Goal: Task Accomplishment & Management: Use online tool/utility

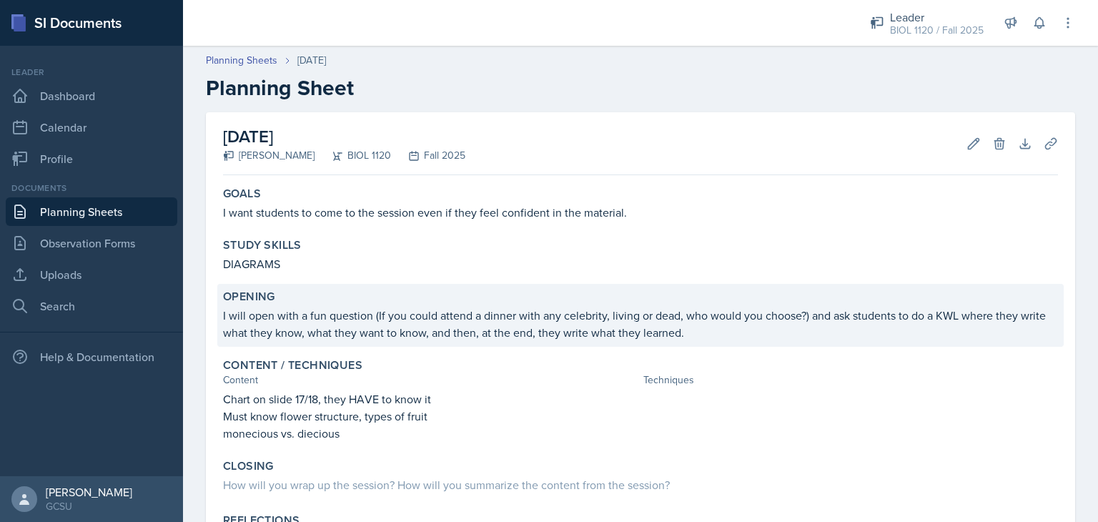
click at [375, 312] on p "I will open with a fun question (If you could attend a dinner with any celebrit…" at bounding box center [640, 324] width 835 height 34
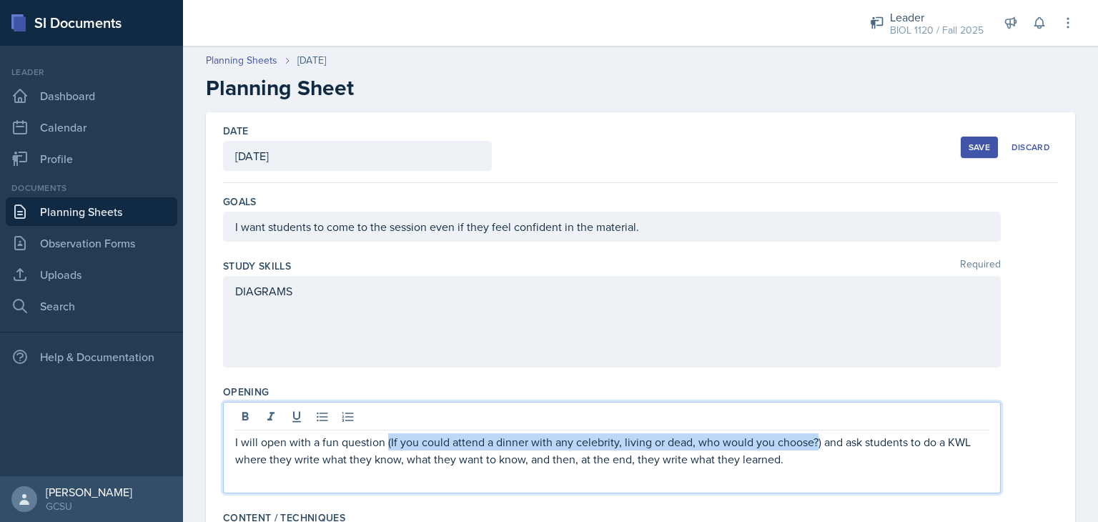
drag, startPoint x: 387, startPoint y: 413, endPoint x: 816, endPoint y: 440, distance: 430.6
click at [816, 440] on p "I will open with a fun question (If you could attend a dinner with any celebrit…" at bounding box center [612, 450] width 754 height 34
copy p "(If you could attend a dinner with any celebrity, living or dead, who would you…"
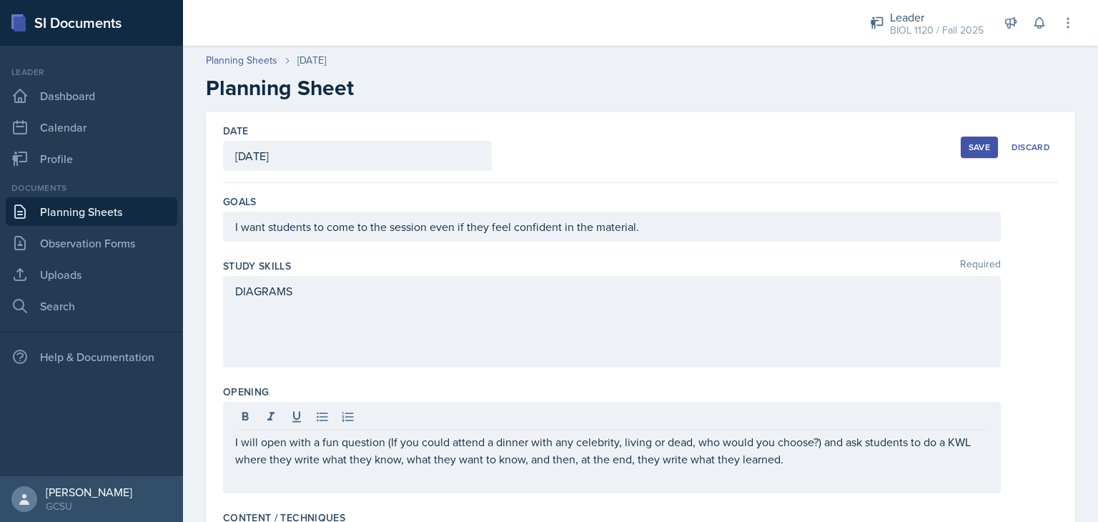
click at [551, 163] on div "Date [DATE] [DATE] 31 1 2 3 4 5 6 7 8 9 10 11 12 13 14 15 16 17 18 19 20 21 22 …" at bounding box center [640, 147] width 835 height 71
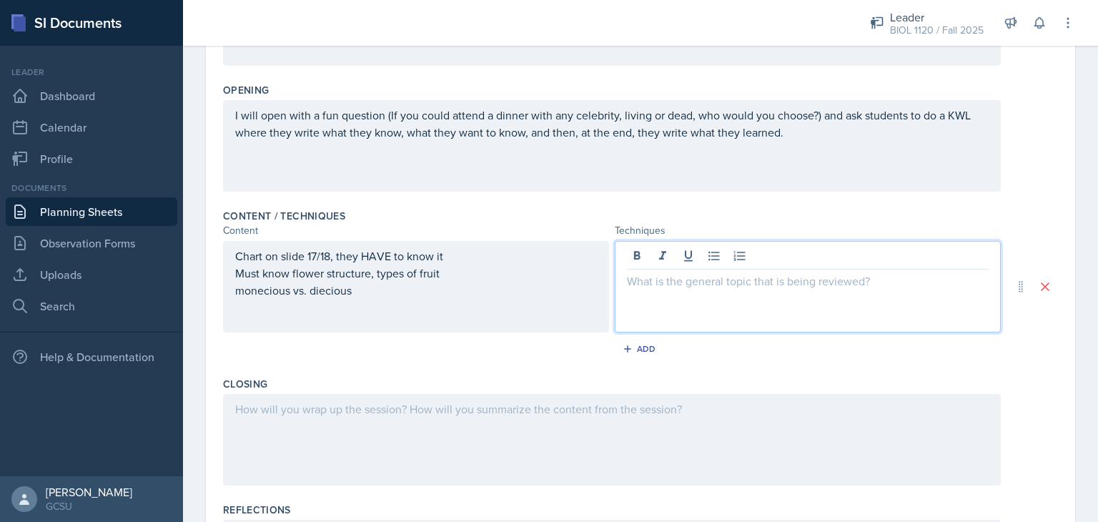
scroll to position [326, 0]
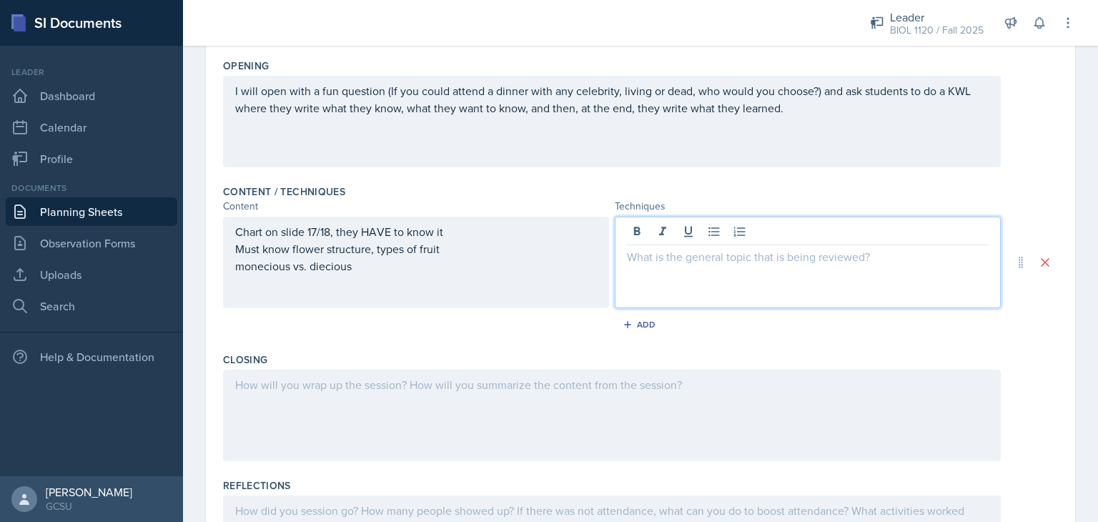
click at [710, 258] on p at bounding box center [808, 256] width 362 height 17
click at [235, 234] on div "Chart on slide 17/18, they HAVE to know it Must know flower structure, types of…" at bounding box center [416, 263] width 386 height 92
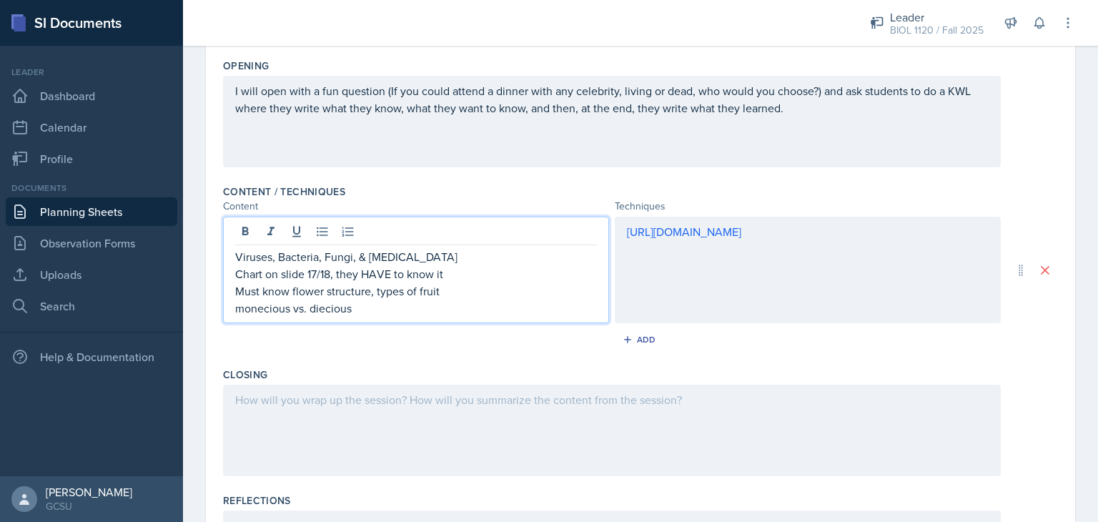
click at [615, 227] on div "[URL][DOMAIN_NAME]" at bounding box center [808, 270] width 386 height 107
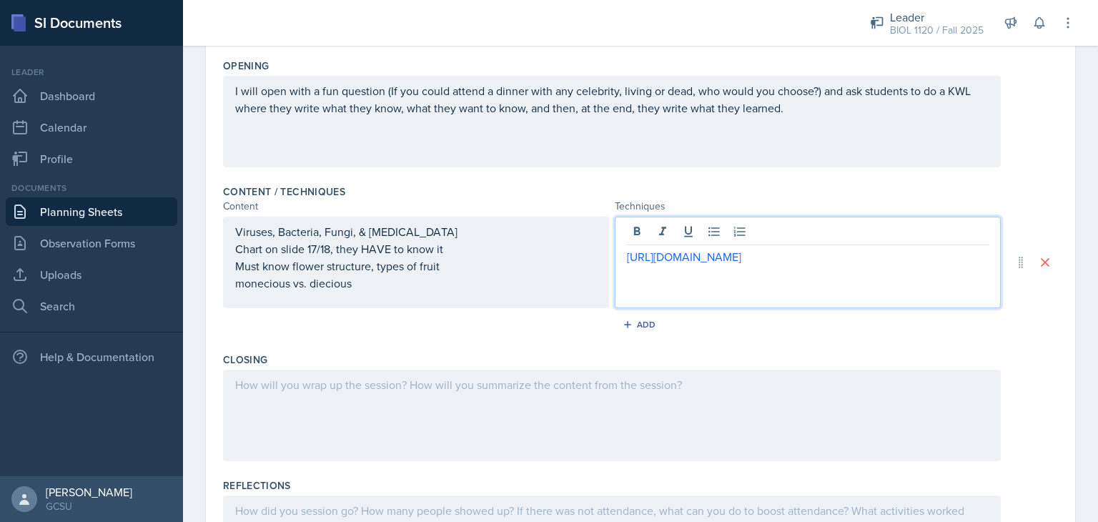
scroll to position [351, 0]
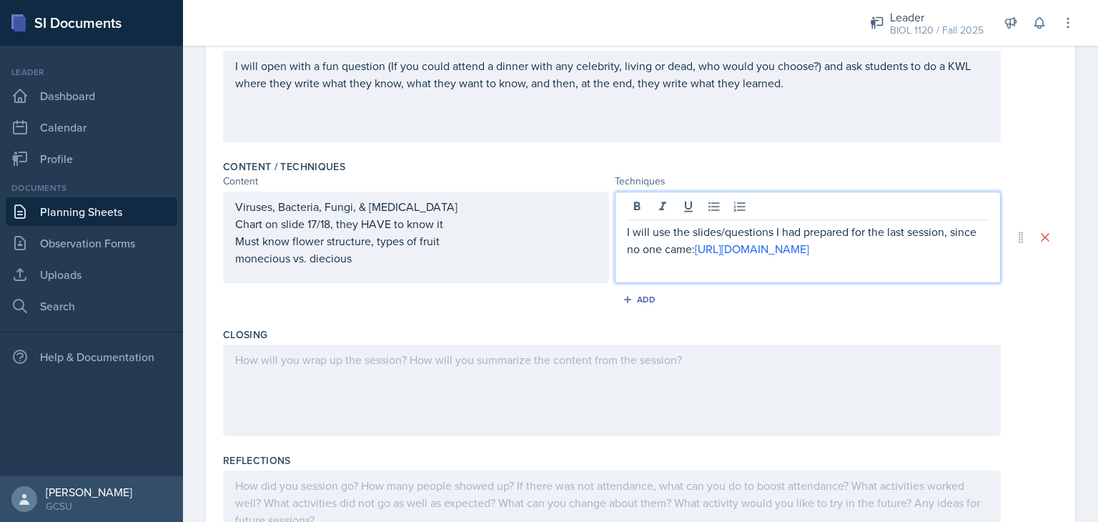
click at [711, 245] on p "I will use the slides/questions I had prepared for the last session, since no o…" at bounding box center [808, 240] width 362 height 34
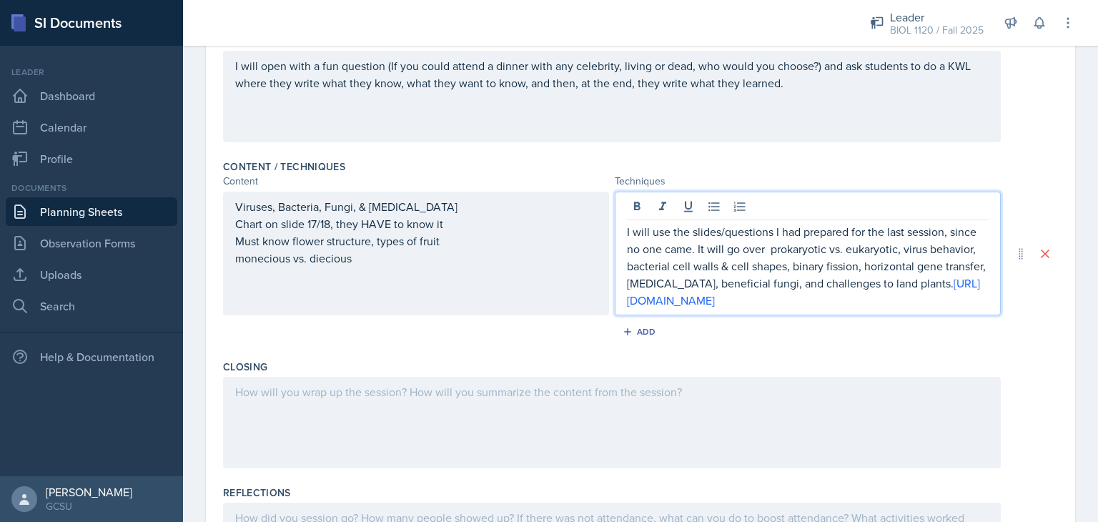
click at [761, 248] on p "I will use the slides/questions I had prepared for the last session, since no o…" at bounding box center [808, 266] width 362 height 86
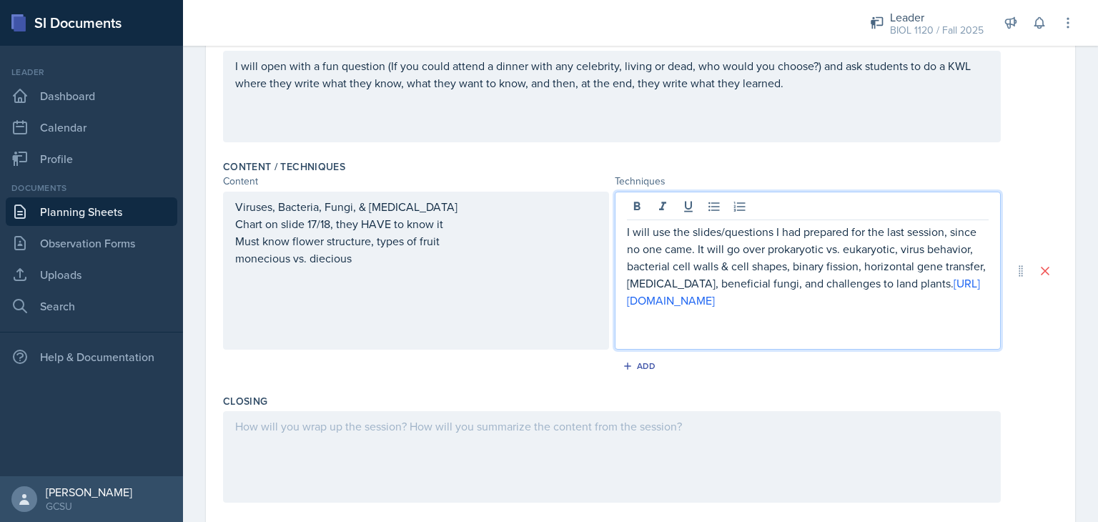
click at [493, 210] on div "Viruses, Bacteria, Fungi, & [MEDICAL_DATA] Chart on slide 17/18, they HAVE to k…" at bounding box center [416, 271] width 386 height 158
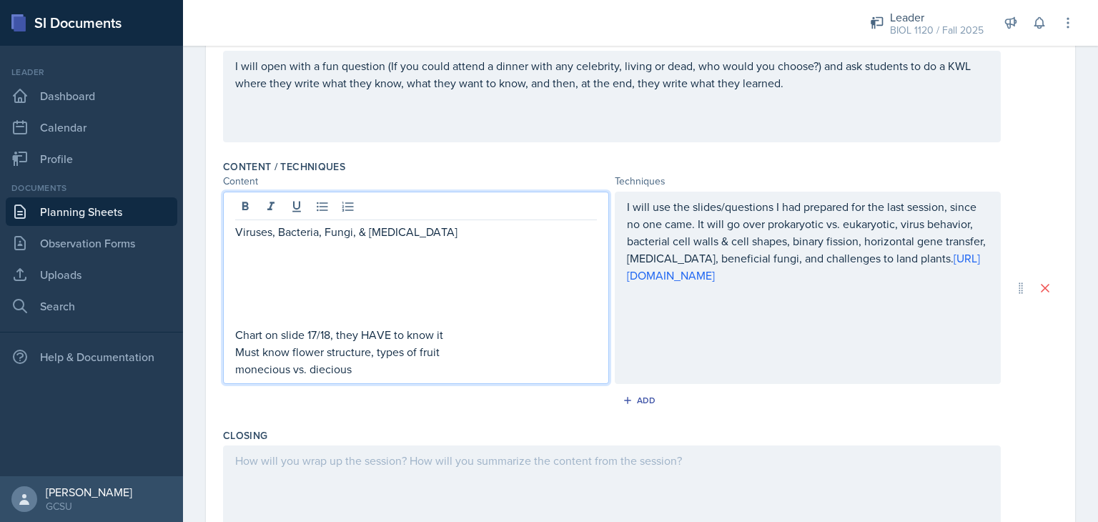
click at [508, 412] on div "Add" at bounding box center [640, 403] width 835 height 27
click at [375, 275] on div "Viruses, Bacteria, Fungi, & [MEDICAL_DATA] Chart on slide 17/18, they HAVE to k…" at bounding box center [416, 300] width 362 height 154
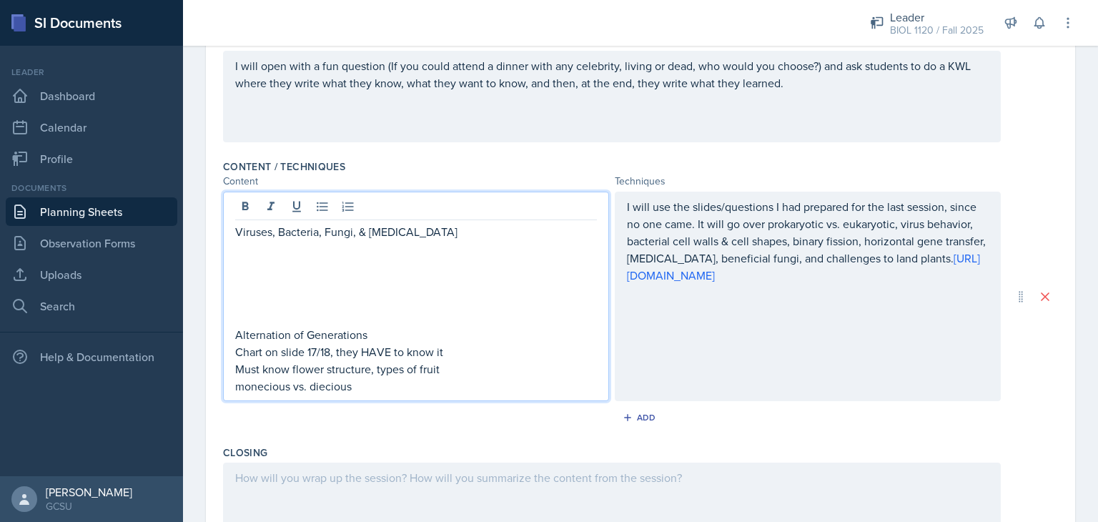
click at [636, 338] on div "I will use the slides/questions I had prepared for the last session, since no o…" at bounding box center [808, 296] width 386 height 209
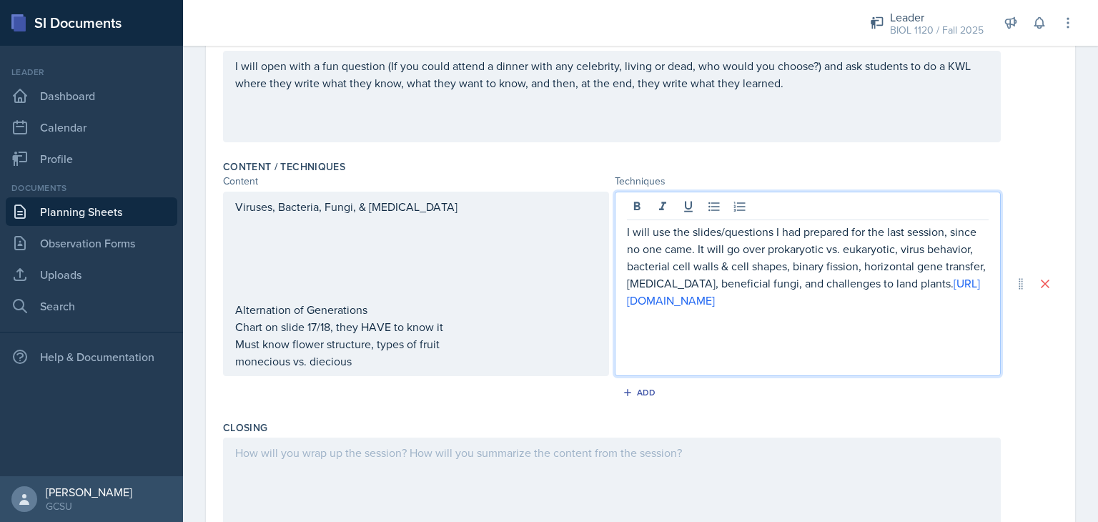
scroll to position [375, 0]
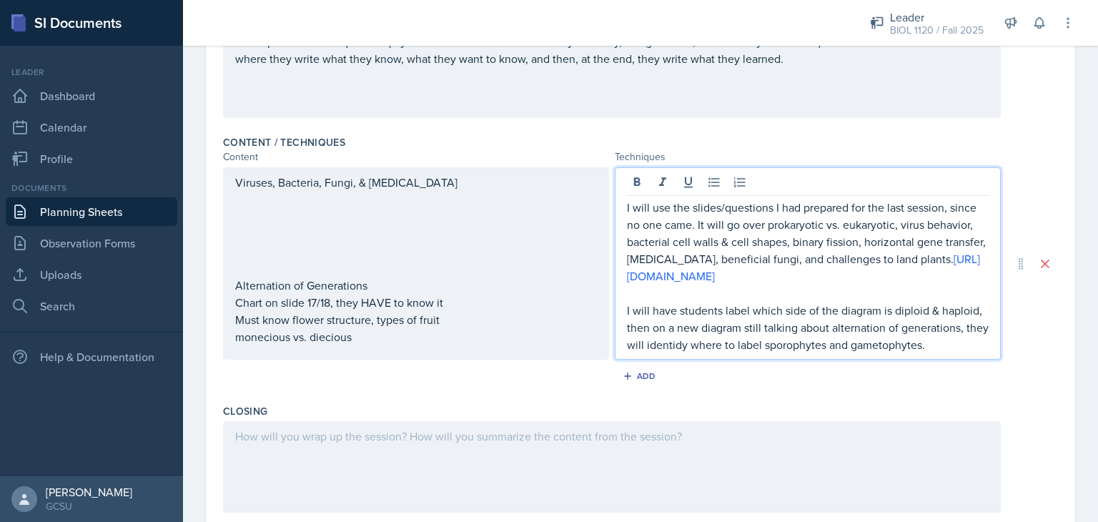
click at [689, 353] on p "I will have students label which side of the diagram is diploid & haploid, then…" at bounding box center [808, 327] width 362 height 51
click at [944, 353] on p "I will have students label which side of the diagram is diploid & haploid, then…" at bounding box center [808, 327] width 362 height 51
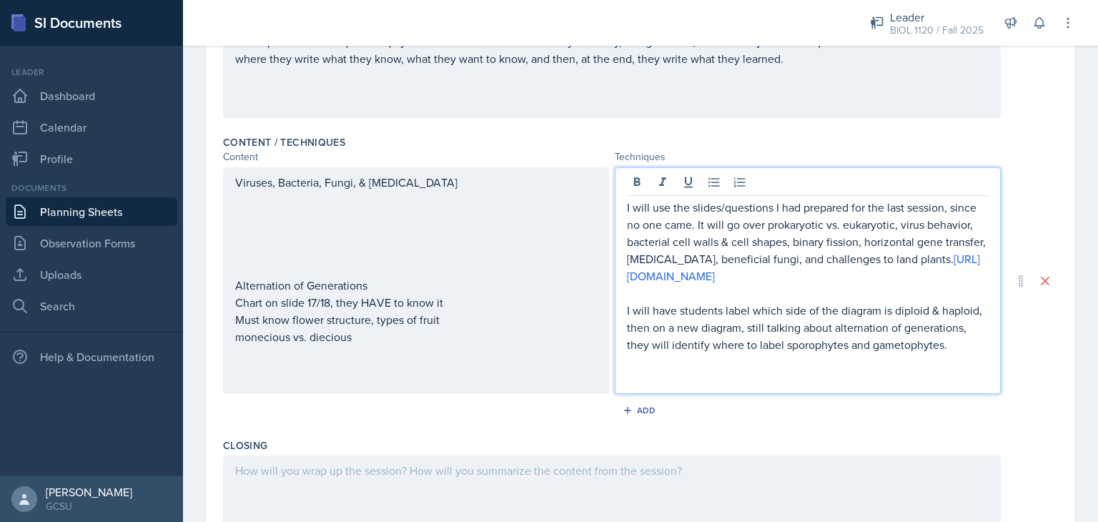
click at [395, 287] on div "Viruses, Bacteria, Fungi, & [MEDICAL_DATA] Alternation of Generations Chart on …" at bounding box center [416, 260] width 362 height 172
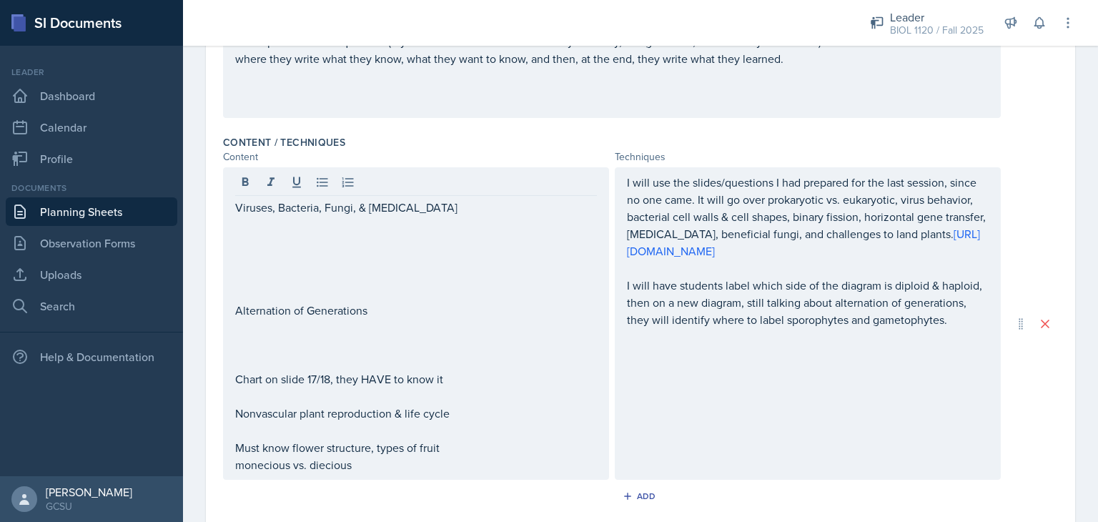
click at [1029, 172] on div "Viruses, Bacteria, Fungi, & [MEDICAL_DATA] Alternation of Generations Chart on …" at bounding box center [640, 323] width 835 height 312
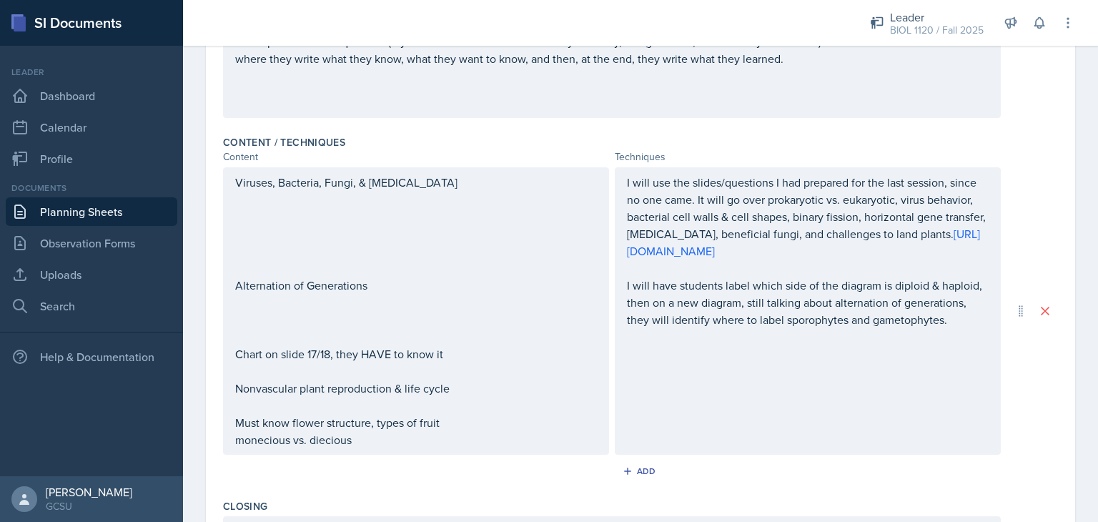
click at [346, 319] on div "Viruses, Bacteria, Fungi, & [MEDICAL_DATA] Alternation of Generations Chart on …" at bounding box center [416, 311] width 362 height 275
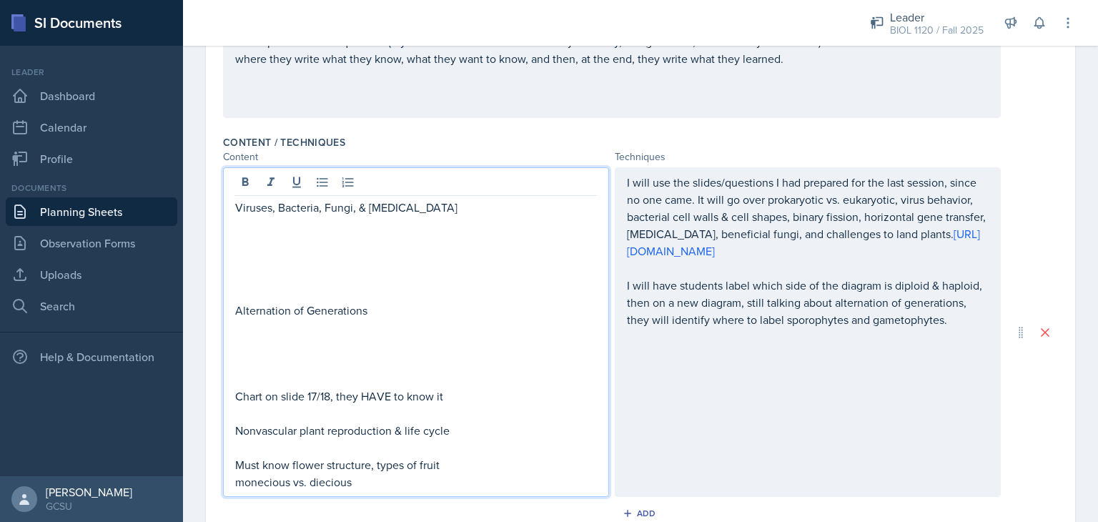
click at [1012, 168] on div "Viruses, Bacteria, Fungi, & [MEDICAL_DATA] Alternation of Generations Chart on …" at bounding box center [640, 332] width 835 height 330
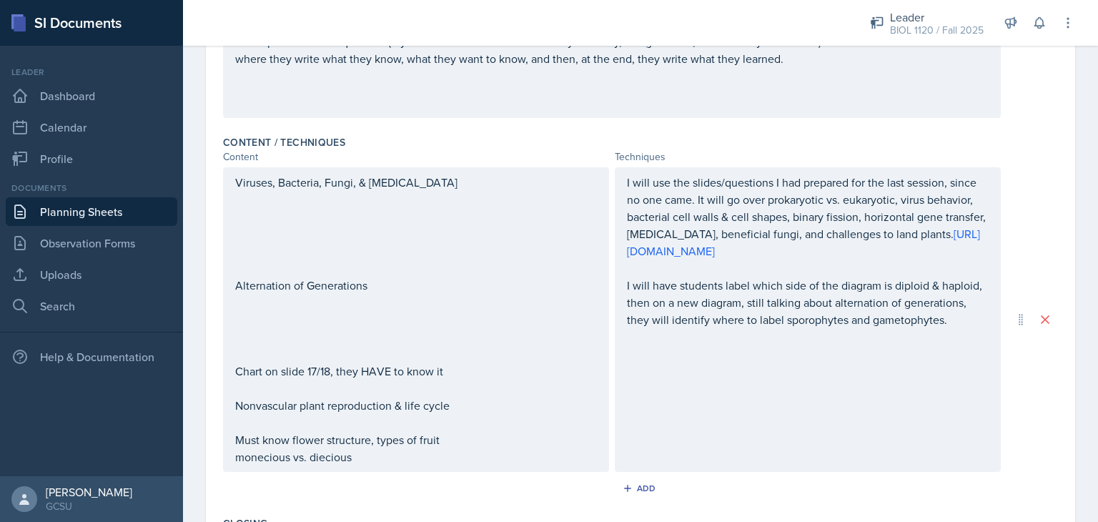
click at [640, 355] on div "I will use the slides/questions I had prepared for the last session, since no o…" at bounding box center [808, 268] width 362 height 189
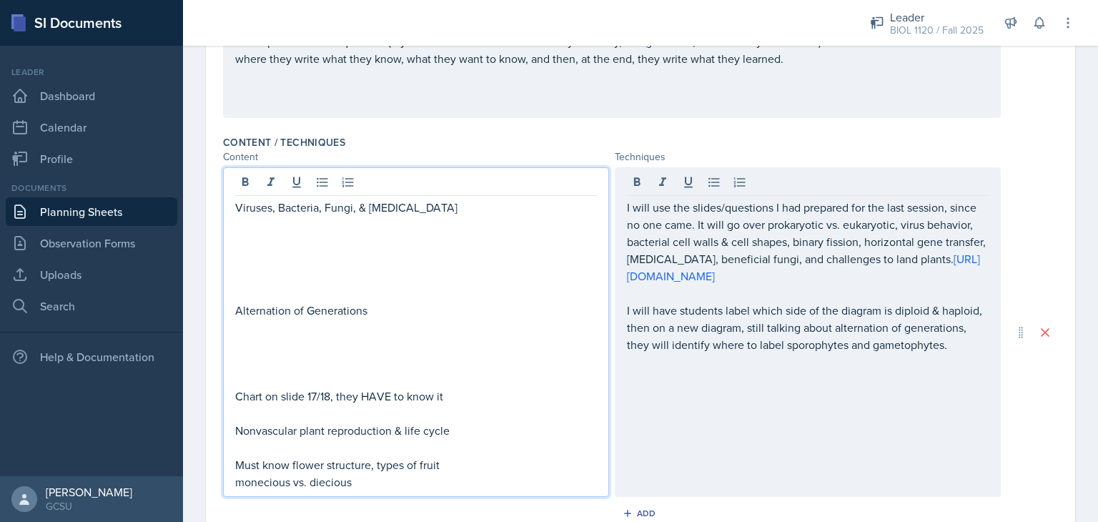
click at [469, 424] on div "Viruses, Bacteria, Fungi, & [MEDICAL_DATA] Alternation of Generations Chart on …" at bounding box center [416, 345] width 362 height 292
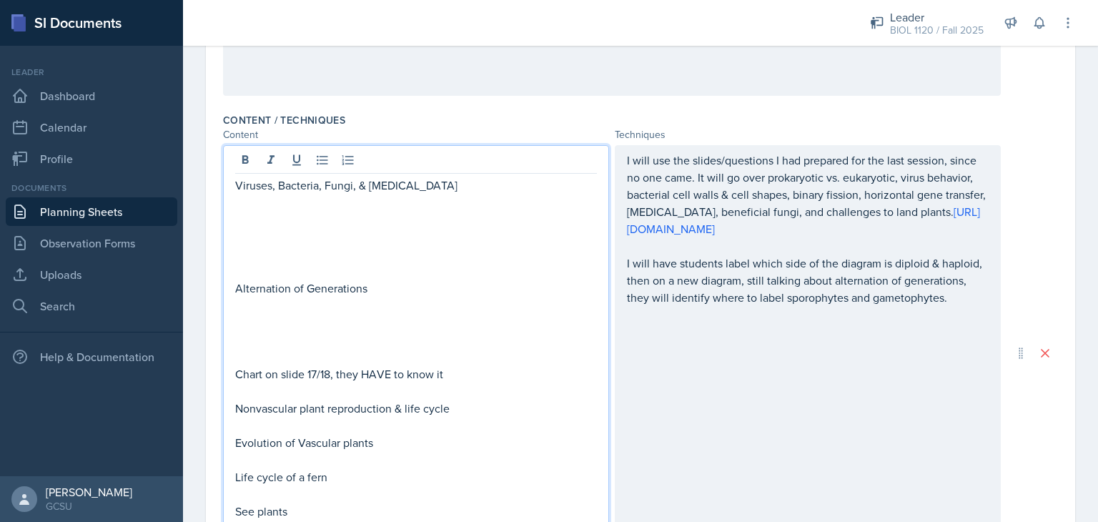
scroll to position [411, 0]
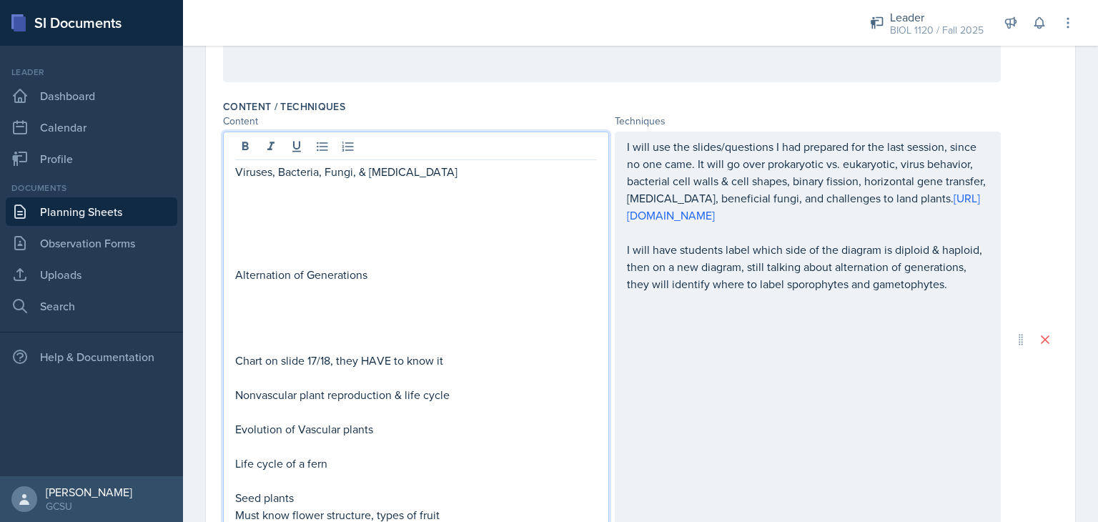
click at [302, 422] on p "Evolution of Vascular plants" at bounding box center [416, 428] width 362 height 17
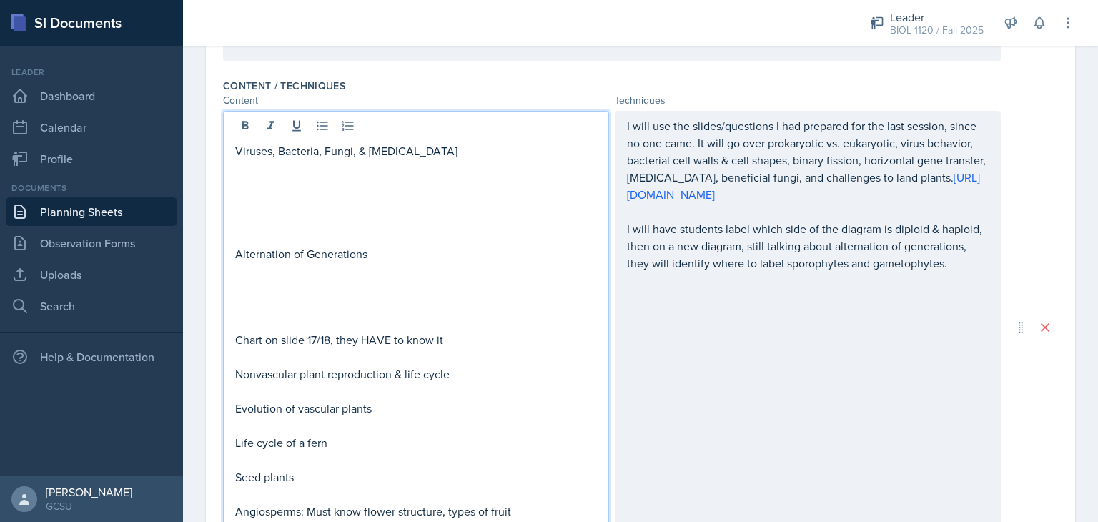
scroll to position [445, 0]
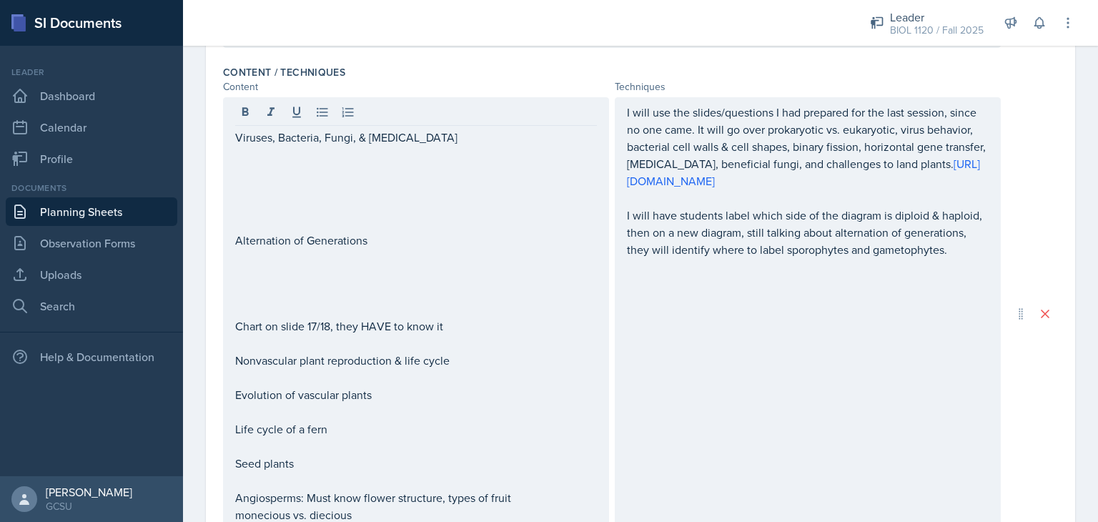
click at [678, 330] on div "I will use the slides/questions I had prepared for the last session, since no o…" at bounding box center [808, 313] width 386 height 433
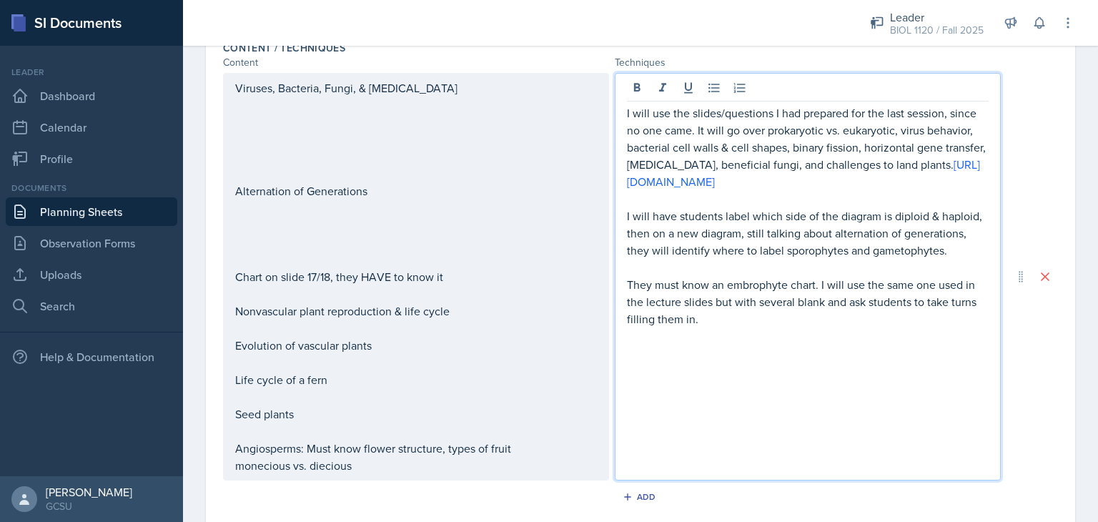
click at [744, 297] on p "They must know an embrophyte chart. I will use the same one used in the lecture…" at bounding box center [808, 301] width 362 height 51
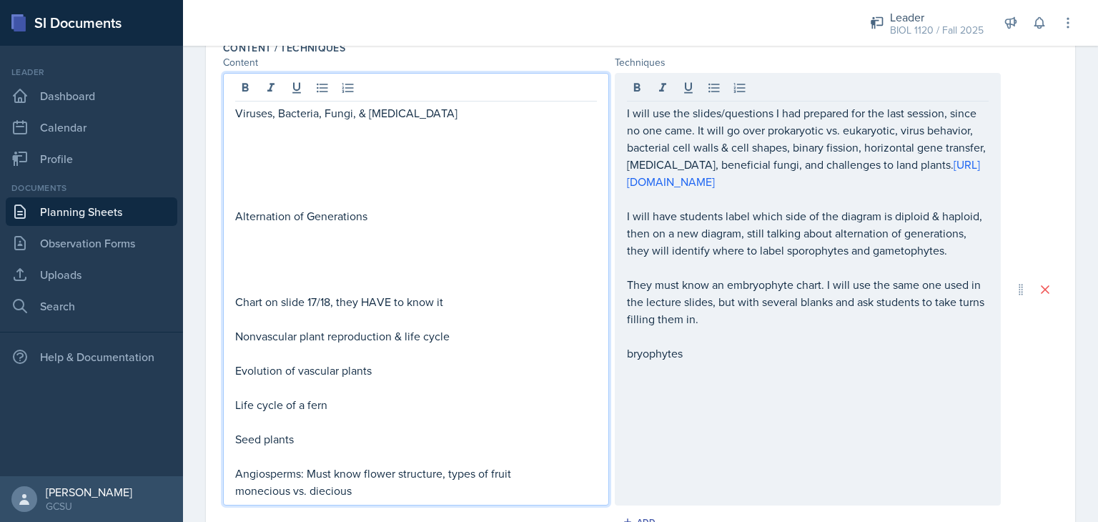
click at [422, 299] on div "Viruses, Bacteria, Fungi, & [MEDICAL_DATA] Alternation of Generations Chart on …" at bounding box center [416, 301] width 362 height 395
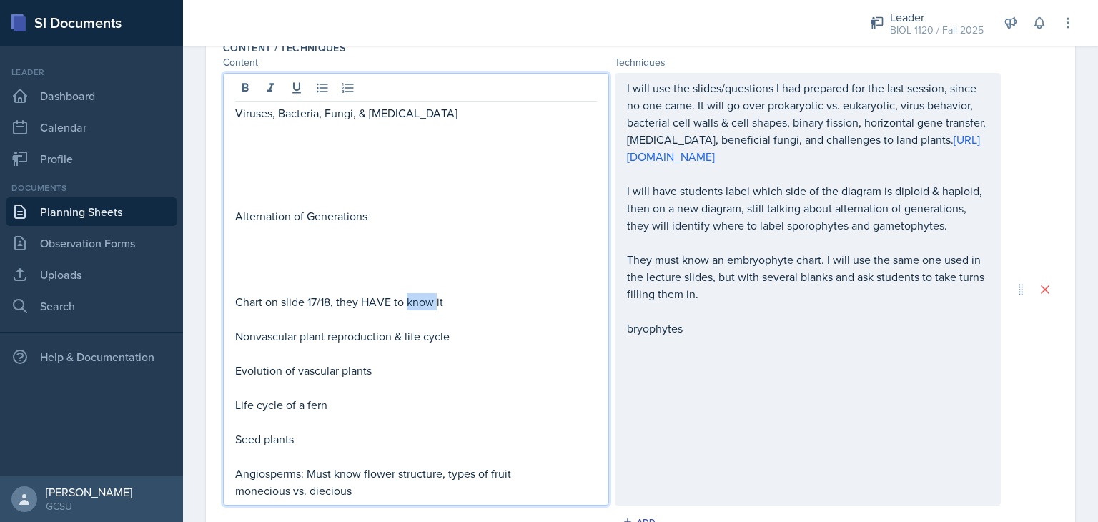
click at [422, 299] on p "Chart on slide 17/18, they HAVE to know it" at bounding box center [416, 301] width 362 height 17
click at [359, 311] on p at bounding box center [416, 318] width 362 height 17
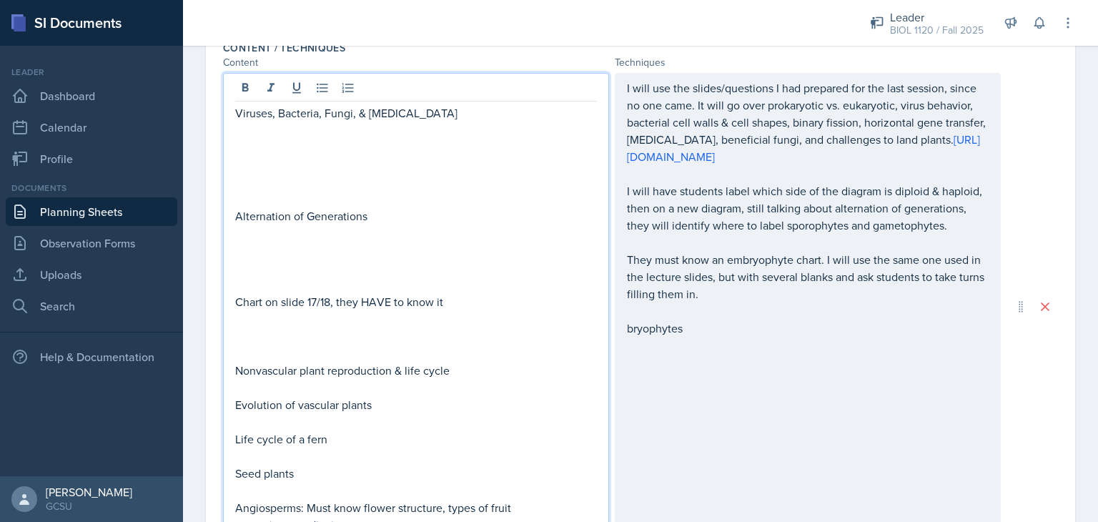
click at [1004, 198] on div "Viruses, Bacteria, Fungi, & [MEDICAL_DATA] Alternation of Generations Chart on …" at bounding box center [640, 306] width 835 height 467
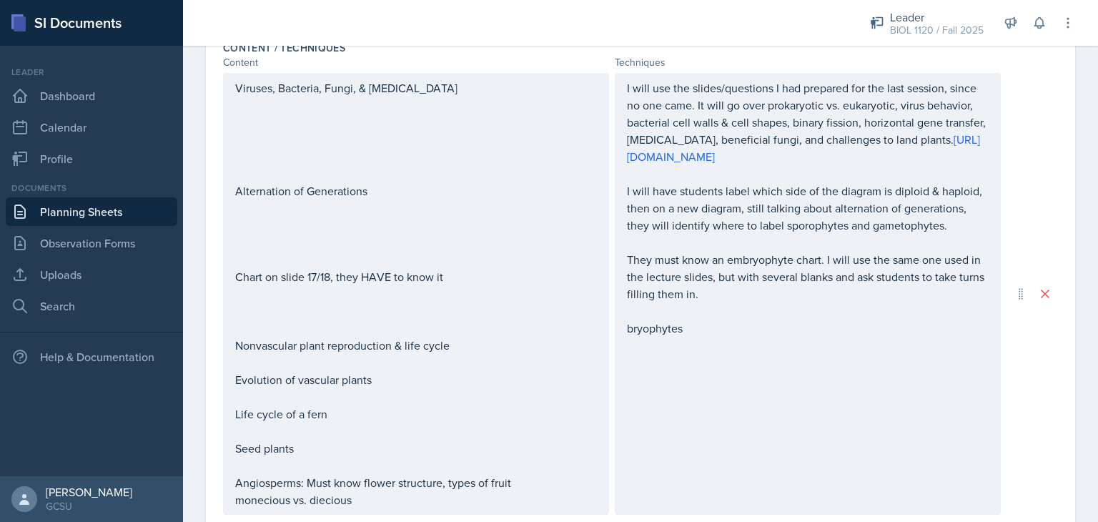
click at [661, 402] on div "I will use the slides/questions I had prepared for the last session, since no o…" at bounding box center [808, 294] width 386 height 442
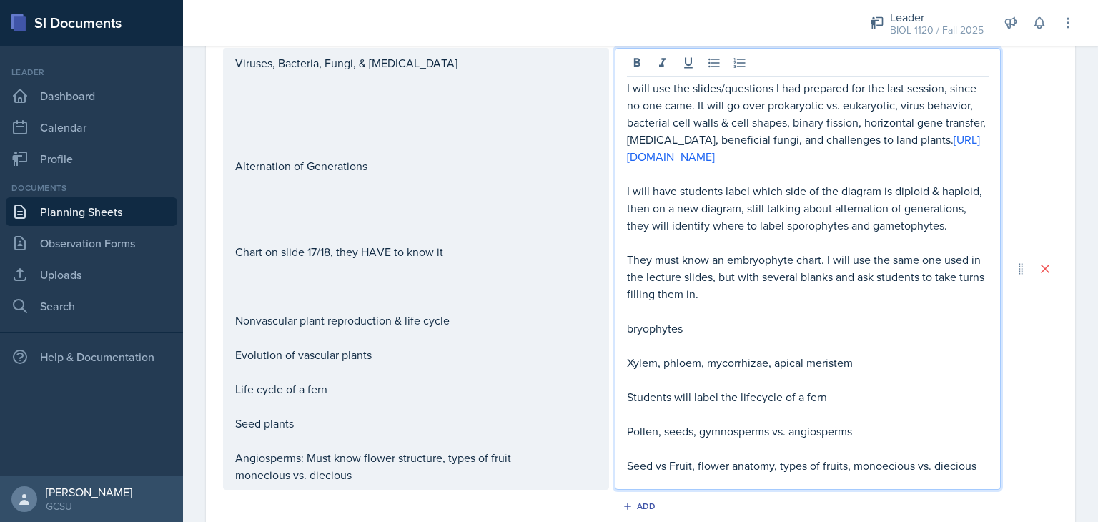
click at [1043, 123] on div "Viruses, Bacteria, Fungi, & [MEDICAL_DATA] Alternation of Generations Chart on …" at bounding box center [640, 269] width 835 height 442
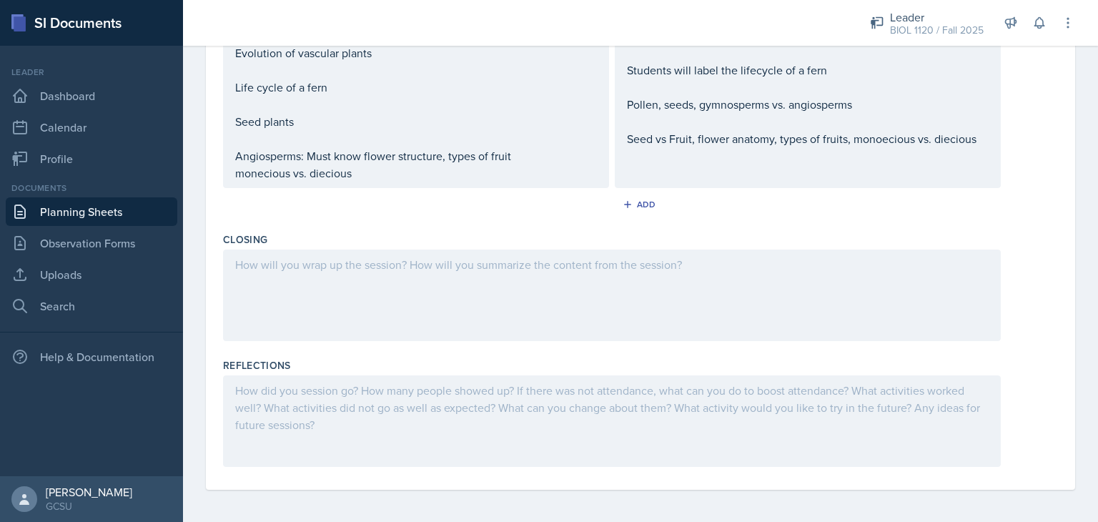
scroll to position [798, 0]
click at [683, 265] on div at bounding box center [612, 294] width 778 height 92
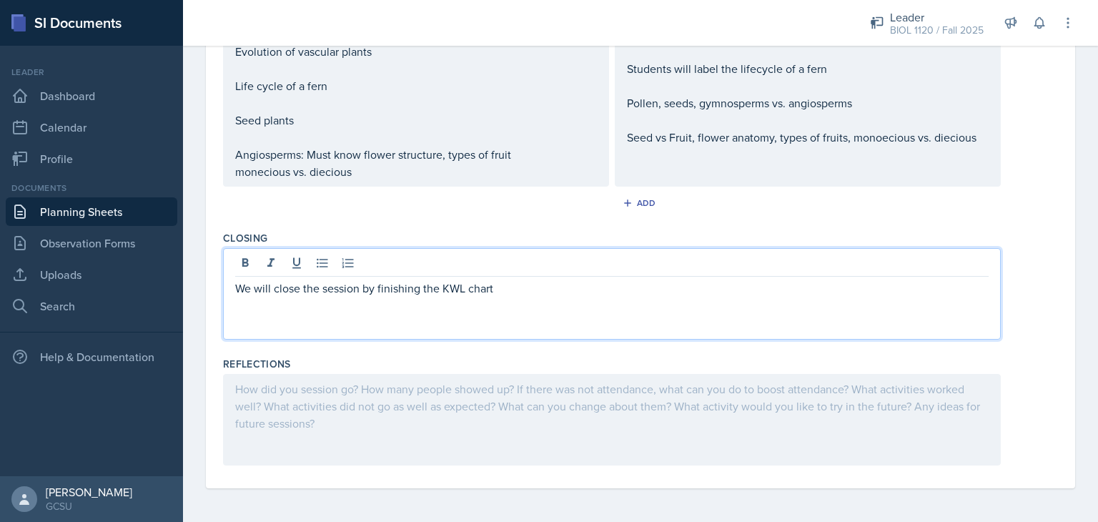
click at [506, 292] on p "We will close the session by finishing the KWL chart" at bounding box center [612, 288] width 754 height 17
click at [588, 286] on p "We will close the session by finishing the KWL chart, answering the groupme poll" at bounding box center [612, 288] width 754 height 17
click at [648, 284] on p "We will close the session by finishing the KWL chart, answering the GroupMe poll" at bounding box center [612, 288] width 754 height 17
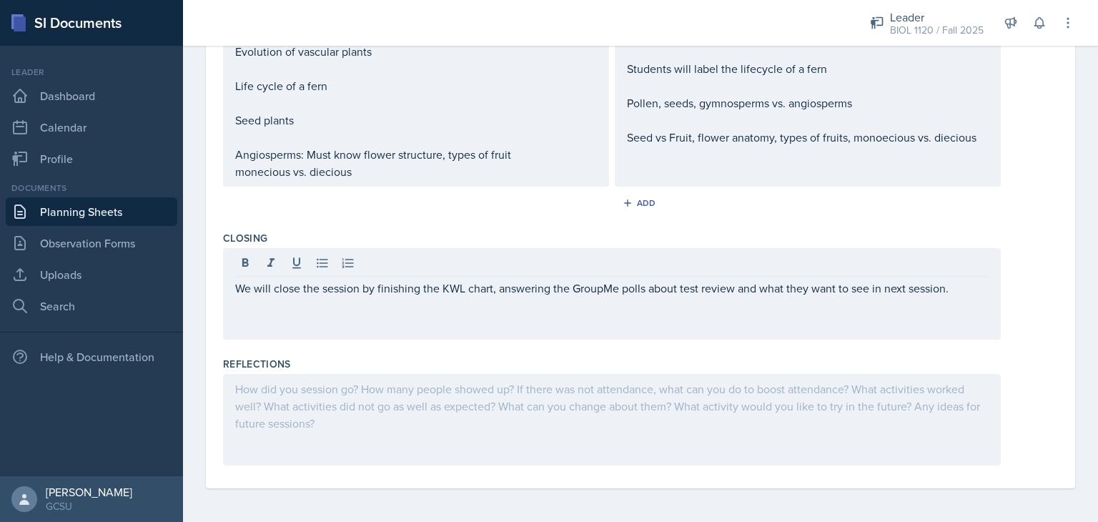
click at [1097, 29] on div "Leader BIOL 1120 / Fall 2025 Leader BIOL 1120 / Fall 2025 Leader BIOL 1107 / Fa…" at bounding box center [640, 23] width 915 height 46
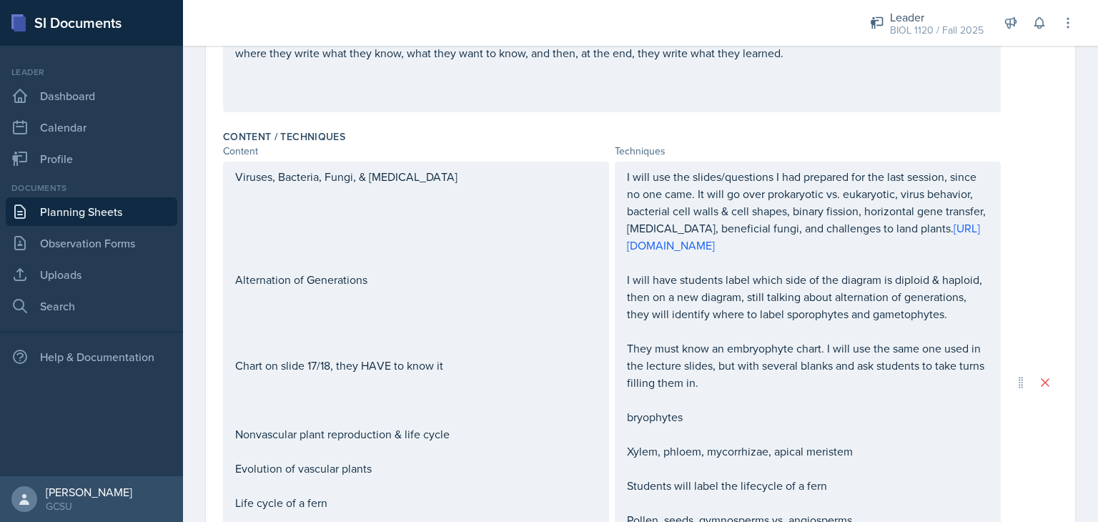
scroll to position [0, 0]
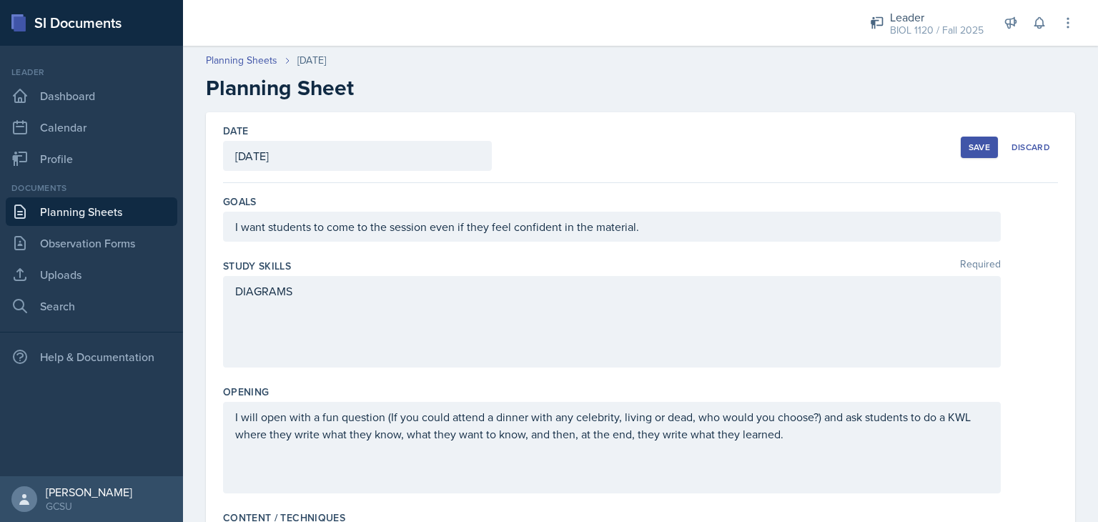
click at [969, 146] on div "Save" at bounding box center [979, 147] width 21 height 11
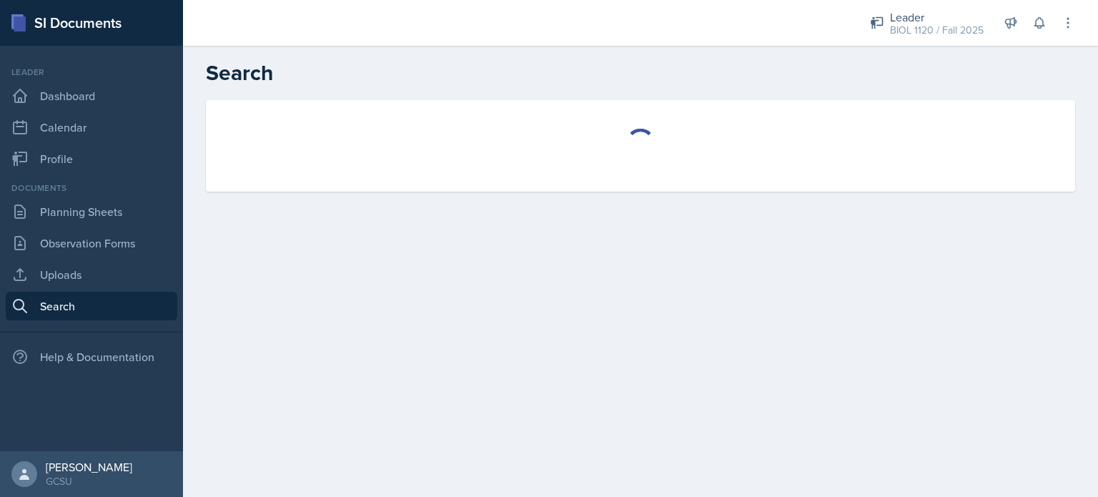
select select "all"
select select "1"
